Goal: Information Seeking & Learning: Learn about a topic

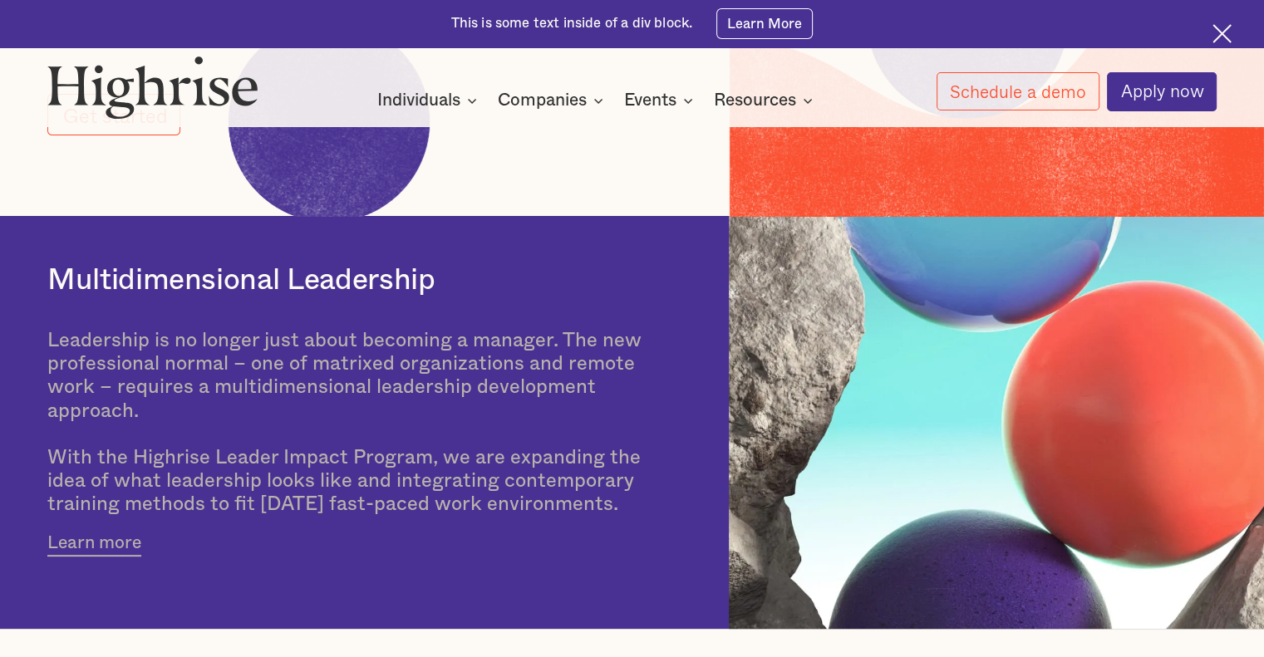
scroll to position [499, 0]
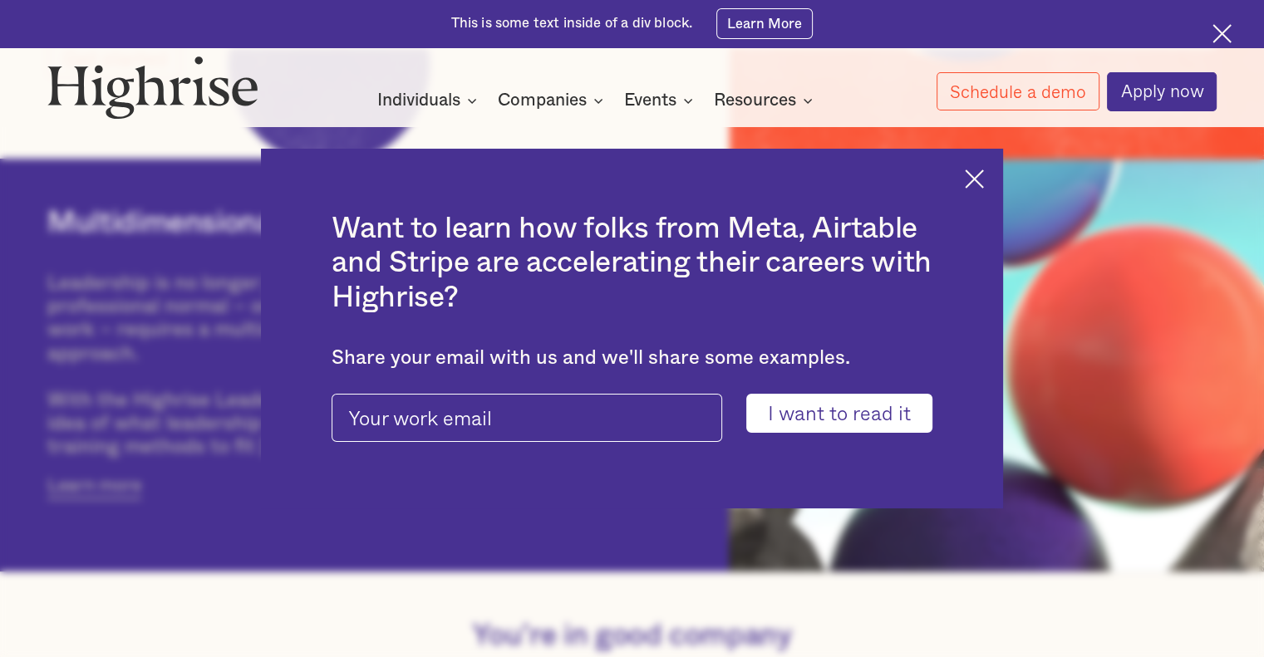
click at [984, 175] on img at bounding box center [974, 178] width 19 height 19
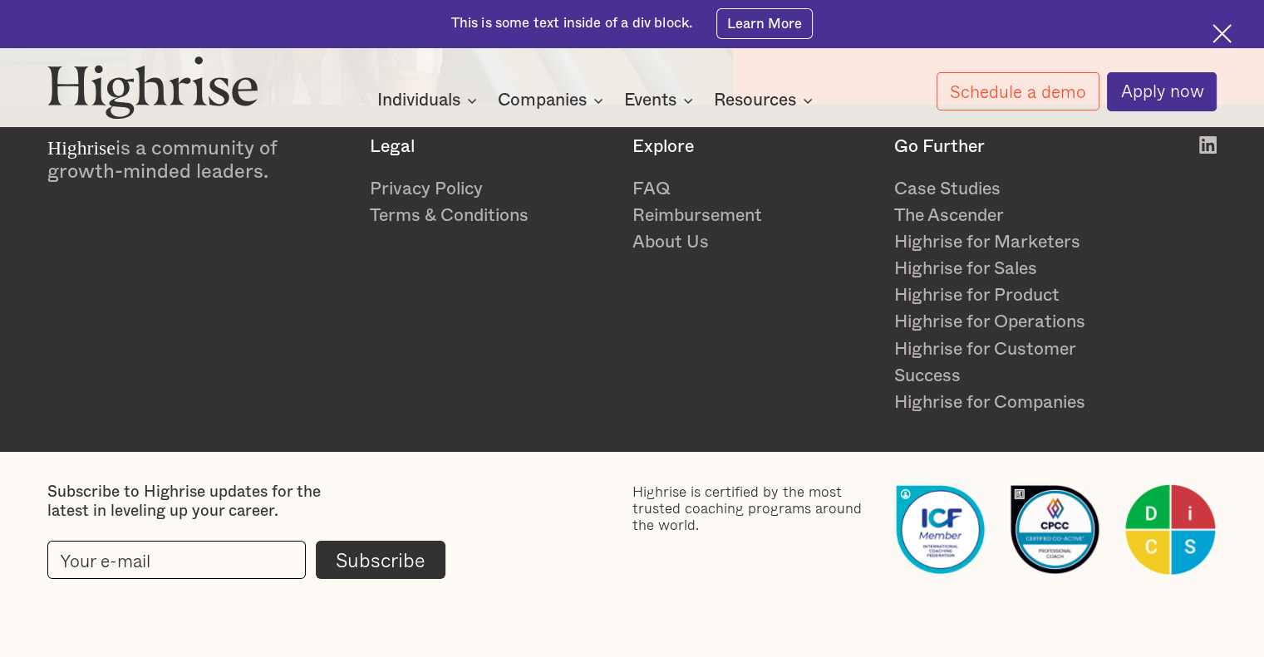
scroll to position [2728, 0]
click at [682, 238] on link "About Us" at bounding box center [753, 242] width 243 height 27
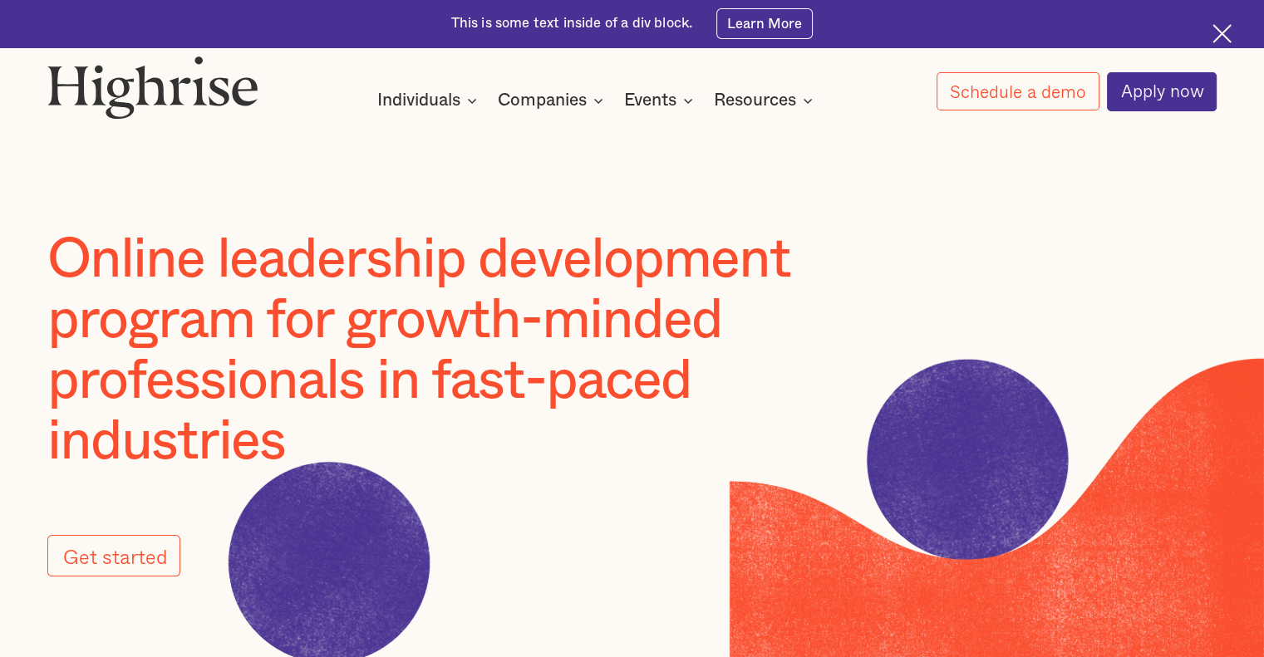
click at [824, 100] on div "How it works Individuals Programs 1 Highrise Leader A 6-month program to grow l…" at bounding box center [596, 100] width 677 height 22
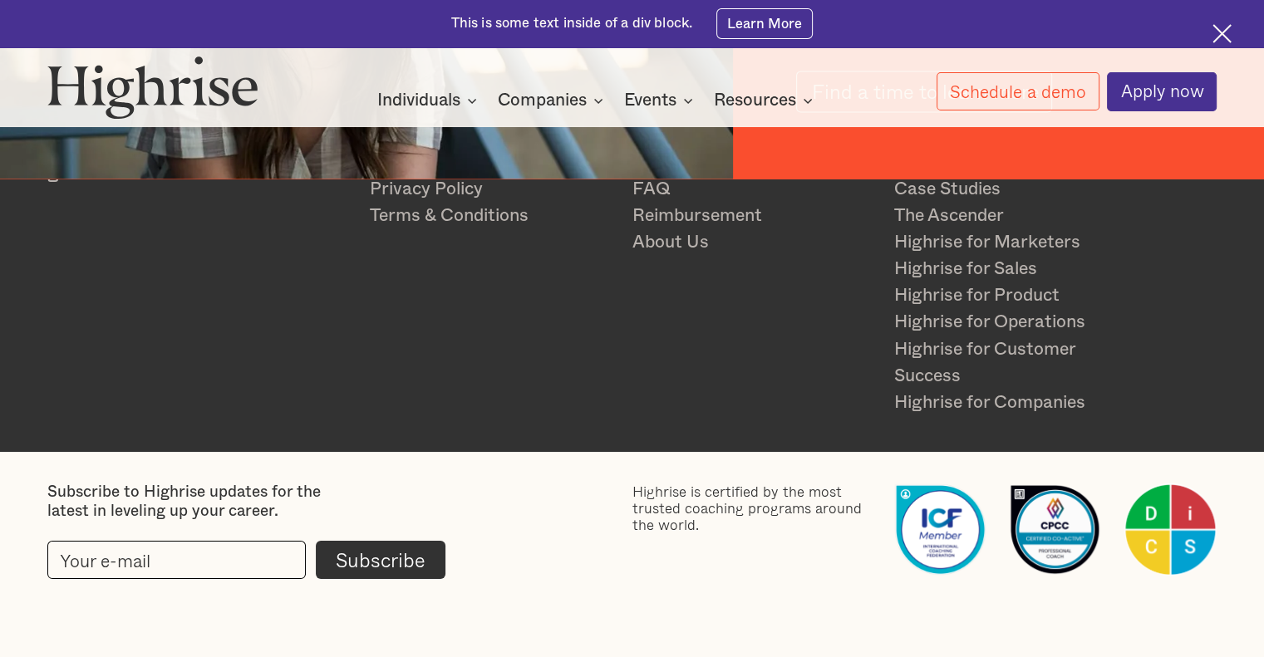
scroll to position [2728, 0]
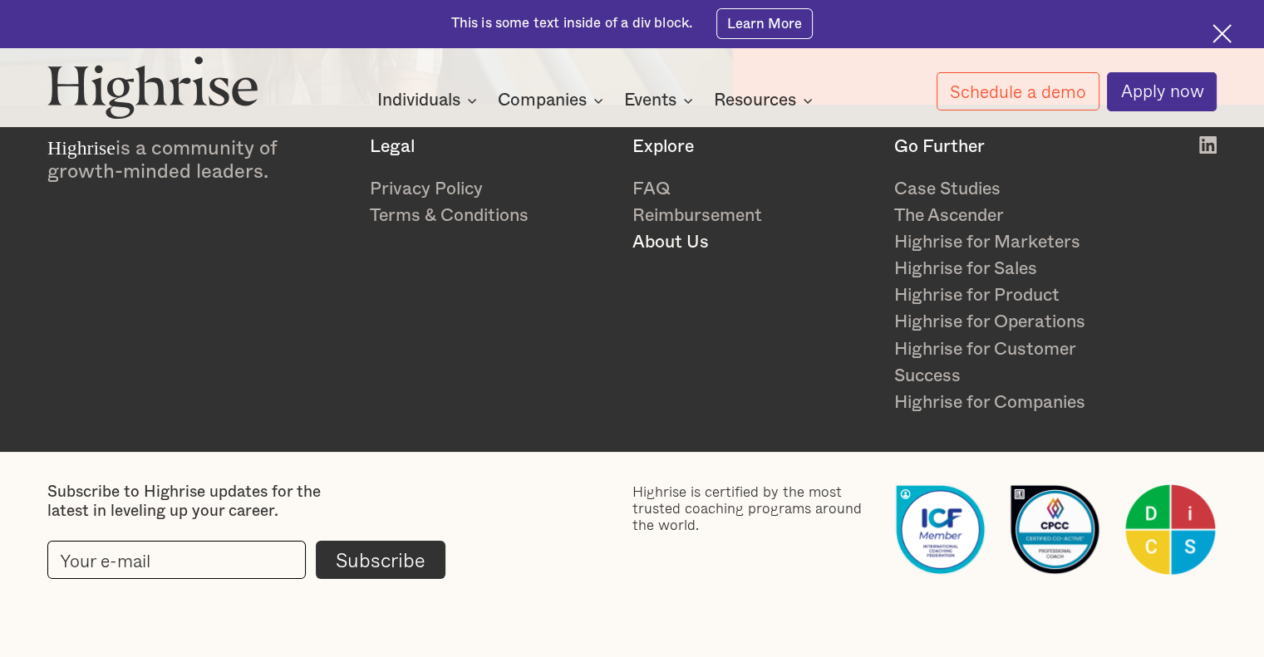
click at [663, 237] on link "About Us" at bounding box center [753, 242] width 243 height 27
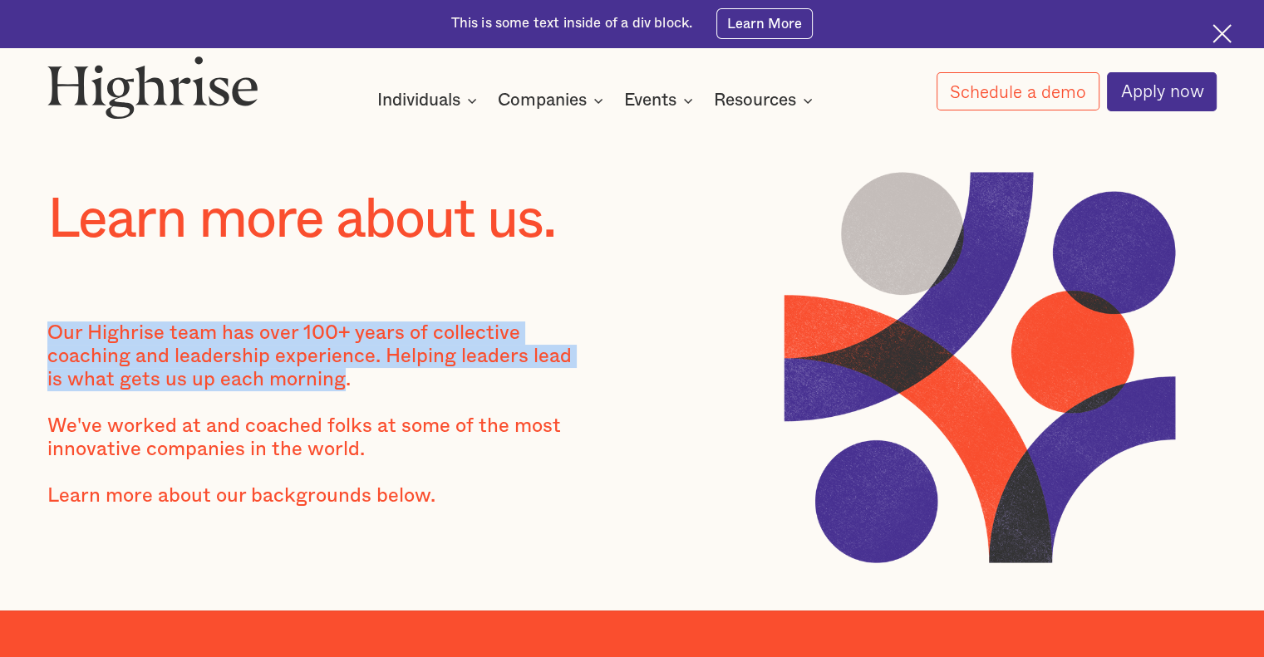
drag, startPoint x: 346, startPoint y: 388, endPoint x: 39, endPoint y: 297, distance: 320.5
click at [49, 339] on div "Our Highrise team has over 100+ years of collective coaching and leadership exp…" at bounding box center [316, 426] width 538 height 209
copy div "Our Highrise team has over 100+ years of collective coaching and leadership exp…"
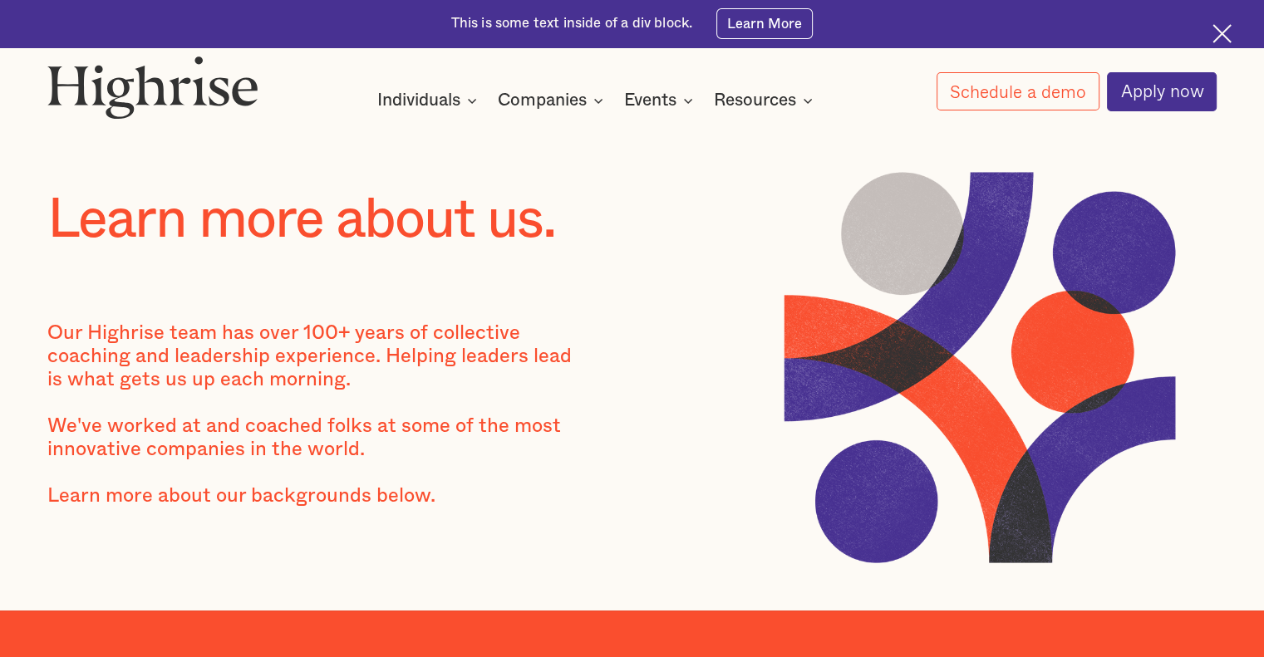
click at [851, 102] on div "How it works Individuals Programs 1 Highrise Leader A 6-month program to grow l…" at bounding box center [596, 100] width 677 height 22
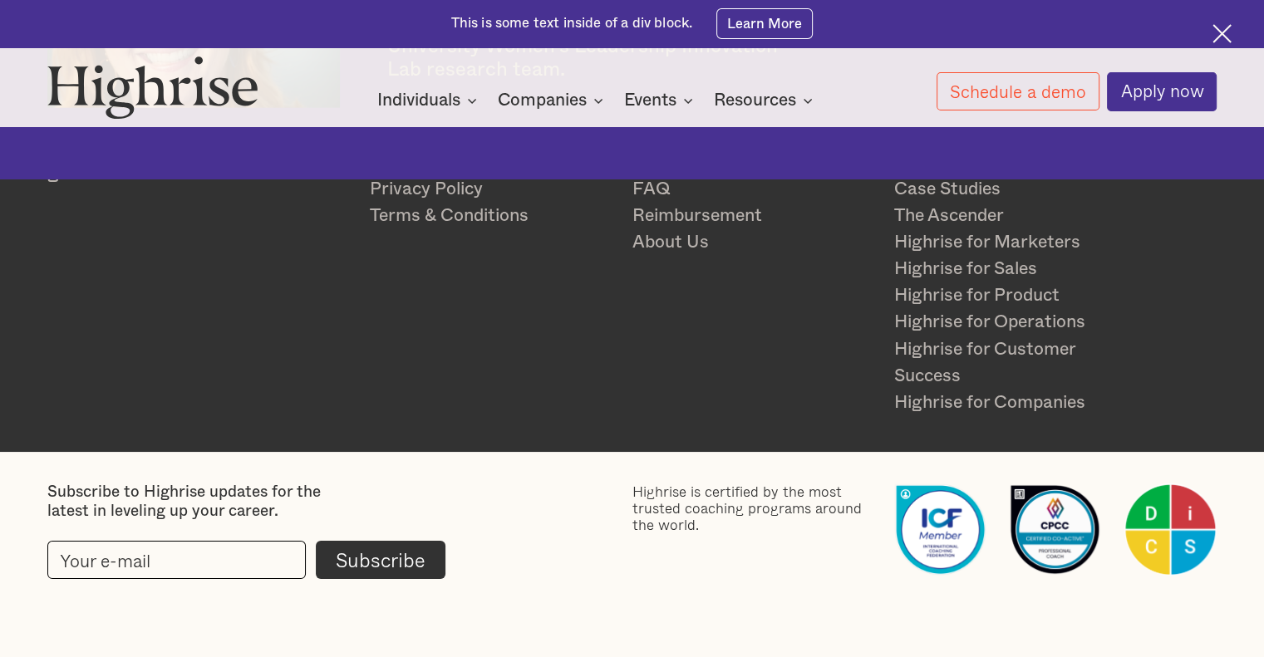
scroll to position [4331, 0]
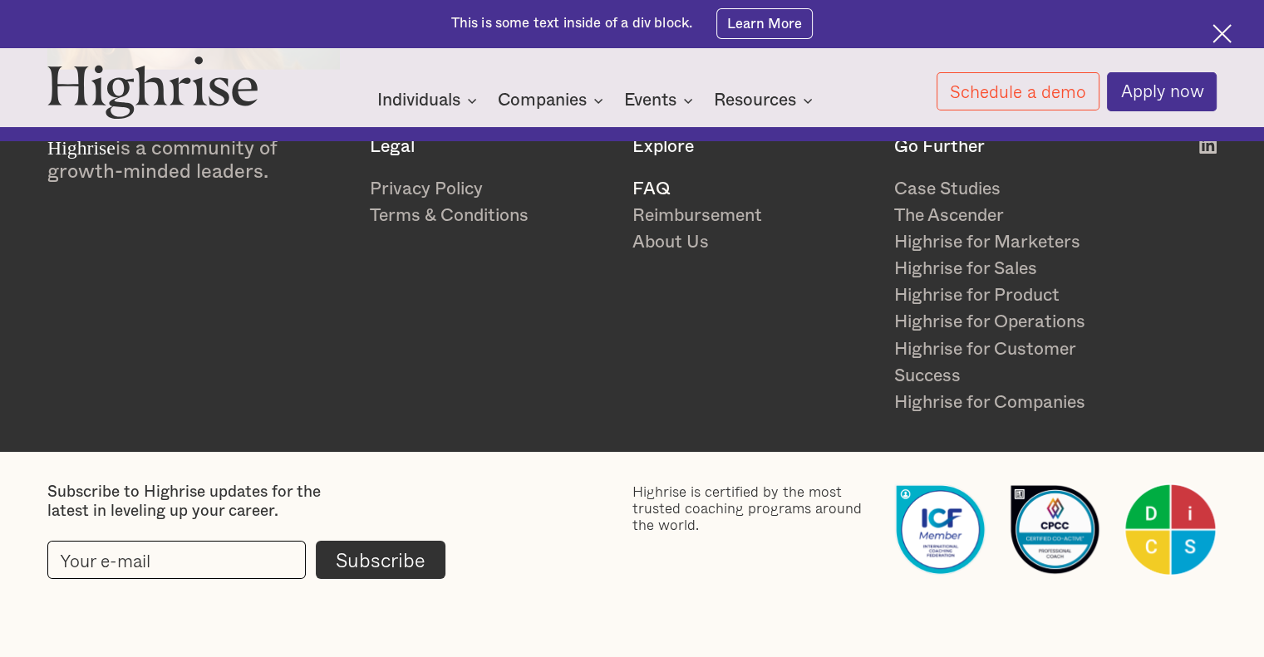
click at [643, 182] on link "FAQ" at bounding box center [753, 189] width 243 height 27
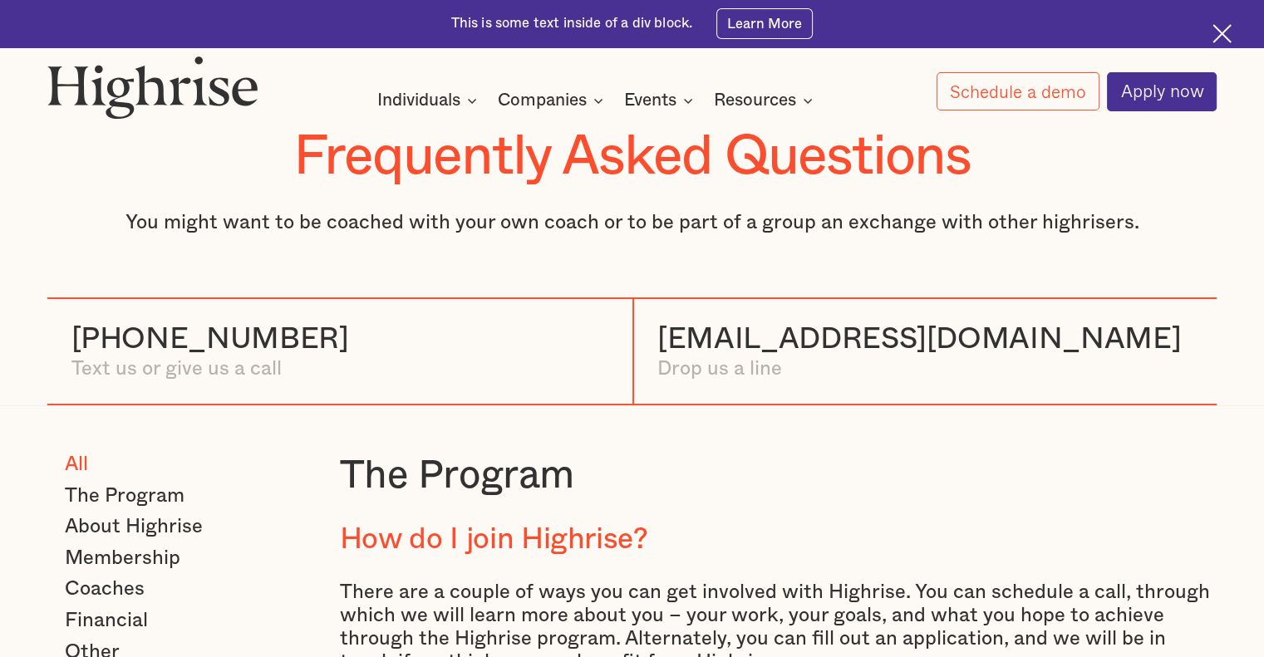
click at [174, 375] on div "Text us or give us a call" at bounding box center [210, 368] width 278 height 23
